Goal: Task Accomplishment & Management: Manage account settings

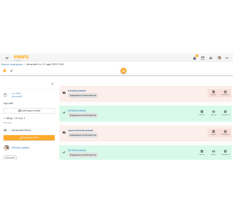
scroll to position [27, 0]
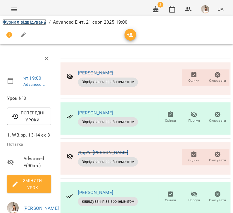
drag, startPoint x: 35, startPoint y: 19, endPoint x: 44, endPoint y: 22, distance: 9.4
click at [35, 19] on link "Журнал відвідувань" at bounding box center [24, 22] width 44 height 6
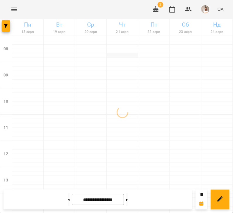
scroll to position [217, 0]
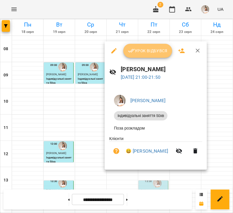
click at [139, 57] on button "Урок відбувся" at bounding box center [147, 51] width 49 height 14
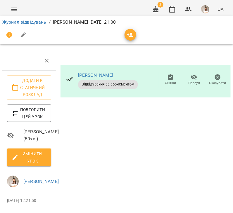
click at [19, 34] on button "button" at bounding box center [23, 35] width 14 height 14
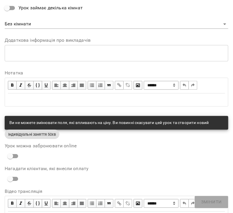
scroll to position [293, 0]
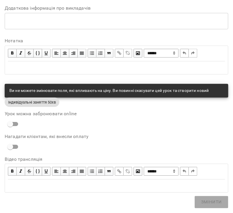
click at [39, 64] on div "Edit text" at bounding box center [116, 67] width 217 height 7
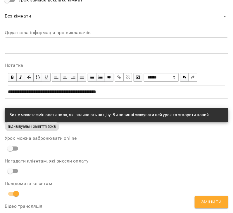
scroll to position [318, 0]
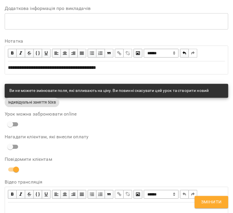
click at [211, 209] on div "Edit text" at bounding box center [116, 209] width 217 height 7
click at [212, 201] on span "Змінити" at bounding box center [211, 203] width 21 height 8
